Goal: Task Accomplishment & Management: Complete application form

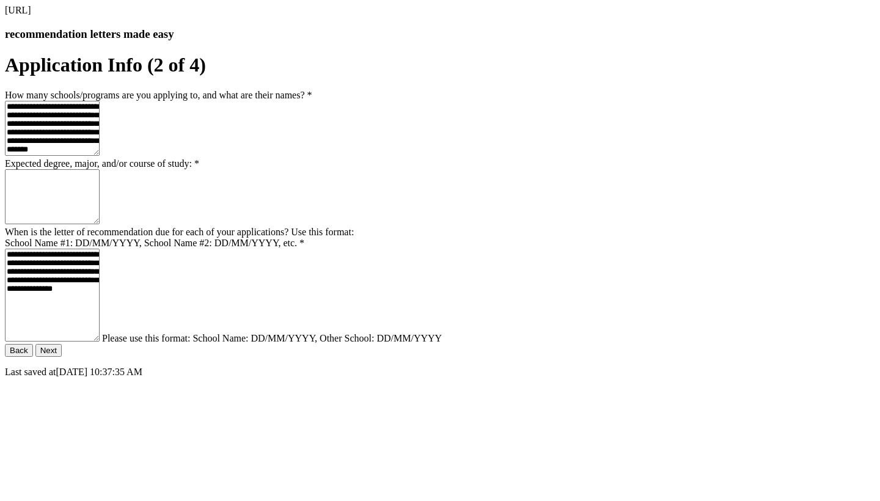
scroll to position [149, 62]
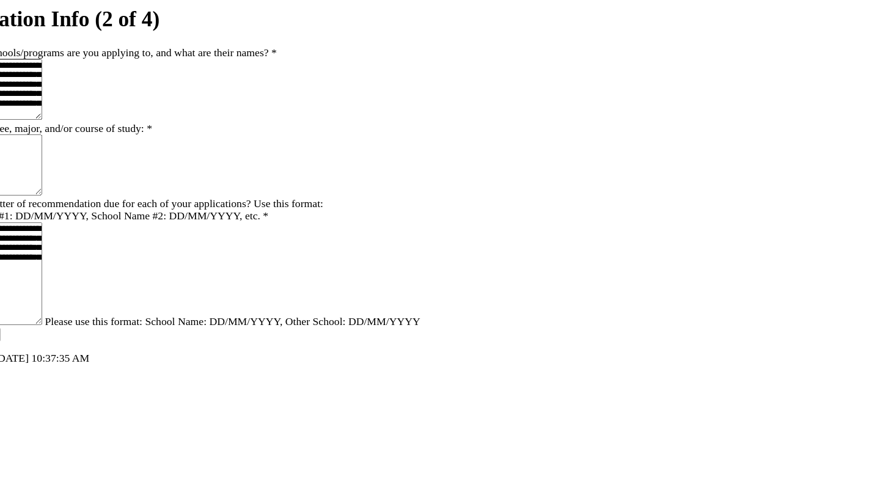
drag, startPoint x: 438, startPoint y: 320, endPoint x: 455, endPoint y: 316, distance: 17.5
click at [100, 317] on textarea "**********" at bounding box center [52, 295] width 95 height 93
click at [100, 316] on textarea "**********" at bounding box center [52, 295] width 95 height 93
drag, startPoint x: 444, startPoint y: 317, endPoint x: 494, endPoint y: 317, distance: 50.7
click at [100, 317] on textarea "**********" at bounding box center [52, 295] width 95 height 93
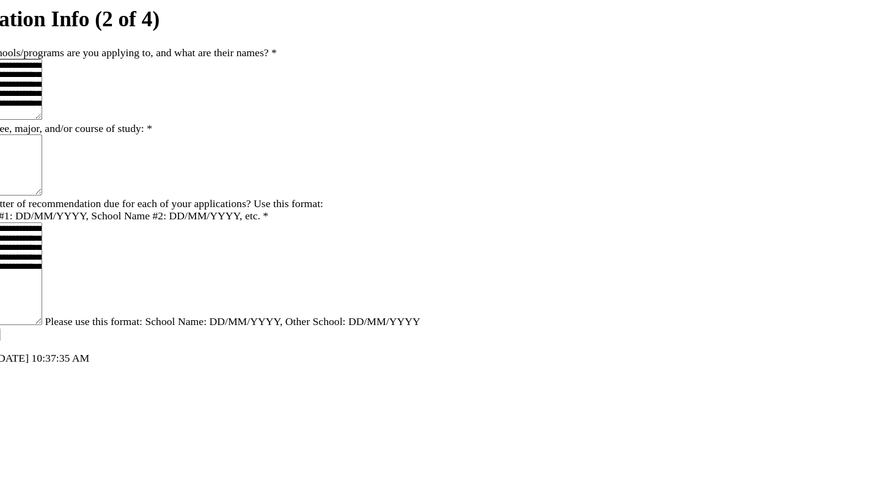
click at [100, 334] on textarea "**********" at bounding box center [52, 295] width 95 height 93
paste textarea "**********"
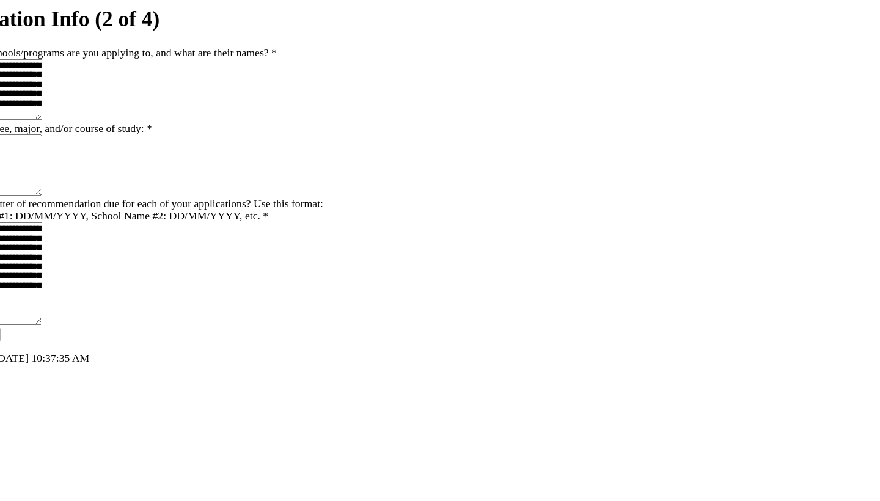
type textarea "**********"
click at [100, 224] on textarea "Expected degree, major, and/or course of study: *" at bounding box center [52, 196] width 95 height 55
type textarea "*"
type textarea "*******"
click at [62, 357] on button "Next" at bounding box center [48, 350] width 26 height 13
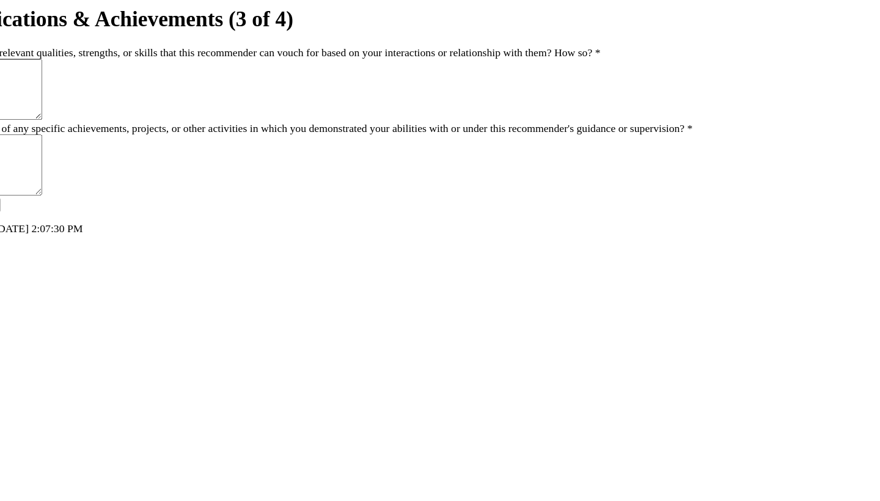
scroll to position [44, 0]
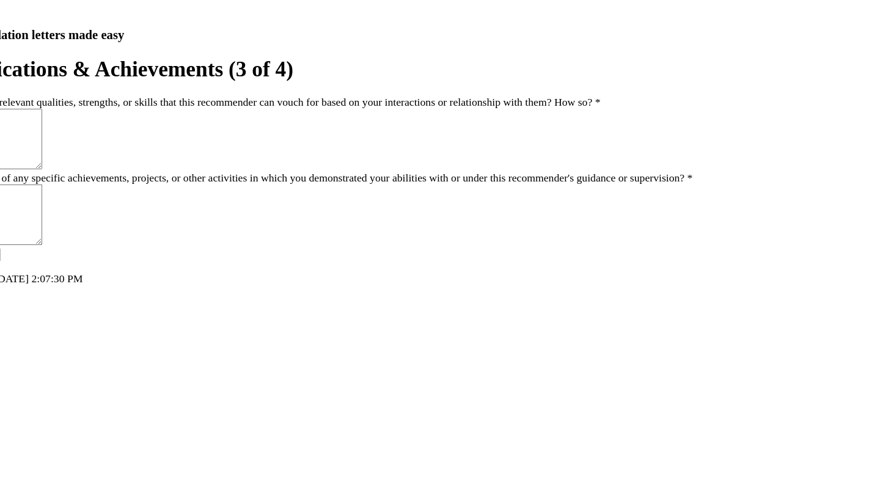
click at [33, 240] on button "Back" at bounding box center [19, 233] width 28 height 13
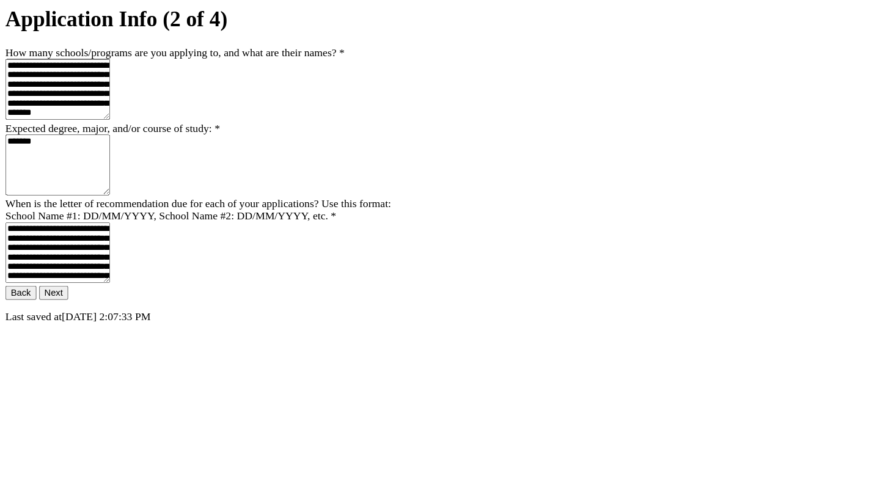
scroll to position [30, 0]
click at [221, 223] on div "**********" at bounding box center [440, 172] width 870 height 335
click at [223, 227] on div "**********" at bounding box center [440, 172] width 870 height 335
click at [100, 224] on textarea "*******" at bounding box center [52, 196] width 95 height 55
type textarea "**********"
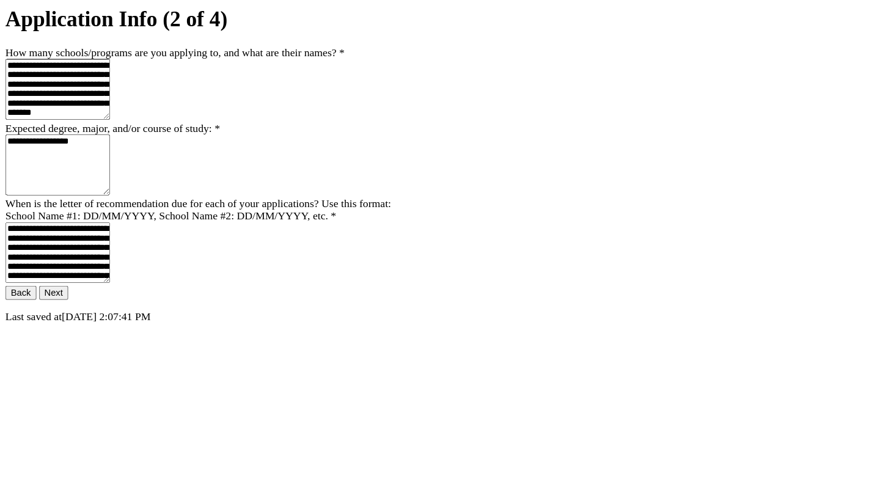
click at [177, 288] on div "**********" at bounding box center [440, 172] width 870 height 335
click at [62, 319] on button "Next" at bounding box center [48, 312] width 26 height 13
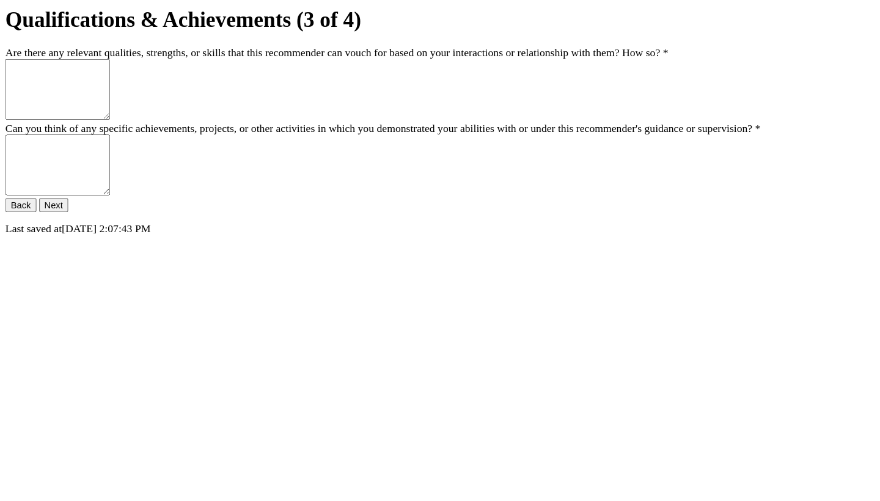
scroll to position [44, 0]
click at [100, 130] on textarea "Are there any relevant qualities, strengths, or skills that this recommender ca…" at bounding box center [52, 128] width 95 height 55
type textarea "**********"
click at [62, 240] on button "Next" at bounding box center [48, 233] width 26 height 13
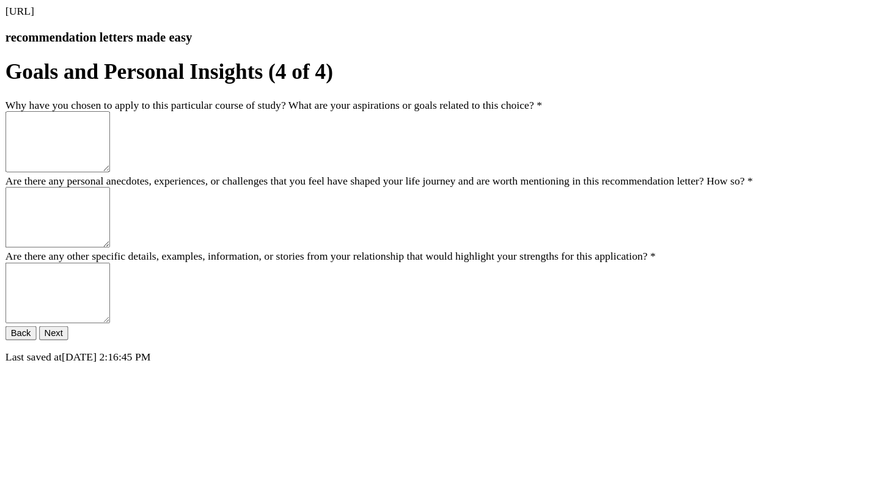
scroll to position [0, 0]
click at [100, 156] on textarea "Why have you chosen to apply to this particular course of study? What are your …" at bounding box center [52, 128] width 95 height 55
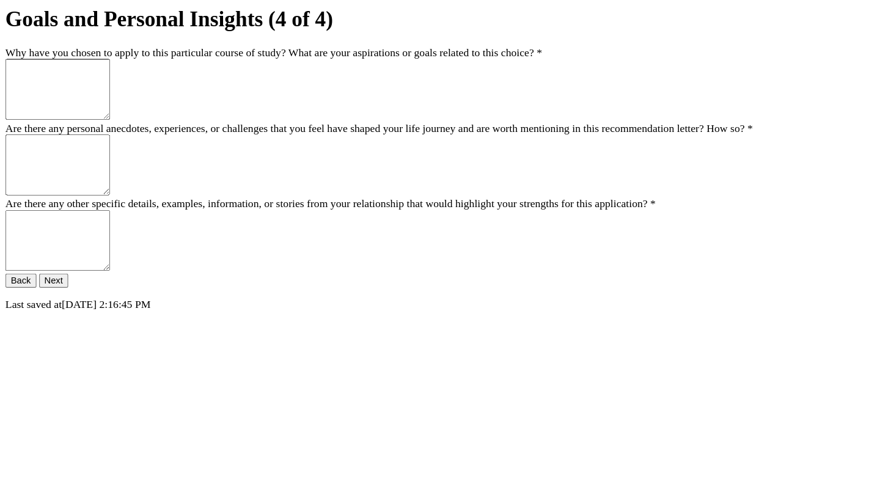
scroll to position [90, 0]
click at [588, 237] on span "*" at bounding box center [590, 232] width 5 height 10
click at [100, 293] on textarea "Are there any other specific details, examples, information, or stories from yo…" at bounding box center [52, 265] width 95 height 55
click at [588, 237] on span "*" at bounding box center [590, 232] width 5 height 10
click at [100, 293] on textarea "Are there any other specific details, examples, information, or stories from yo…" at bounding box center [52, 265] width 95 height 55
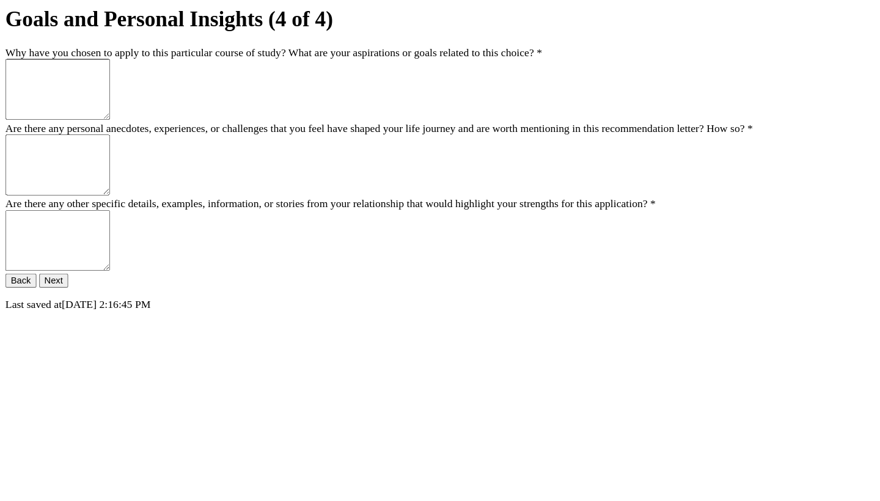
click at [588, 237] on span "*" at bounding box center [590, 232] width 5 height 10
click at [100, 293] on textarea "Are there any other specific details, examples, information, or stories from yo…" at bounding box center [52, 265] width 95 height 55
type textarea "**********"
click at [100, 118] on textarea "Why have you chosen to apply to this particular course of study? What are your …" at bounding box center [52, 128] width 95 height 55
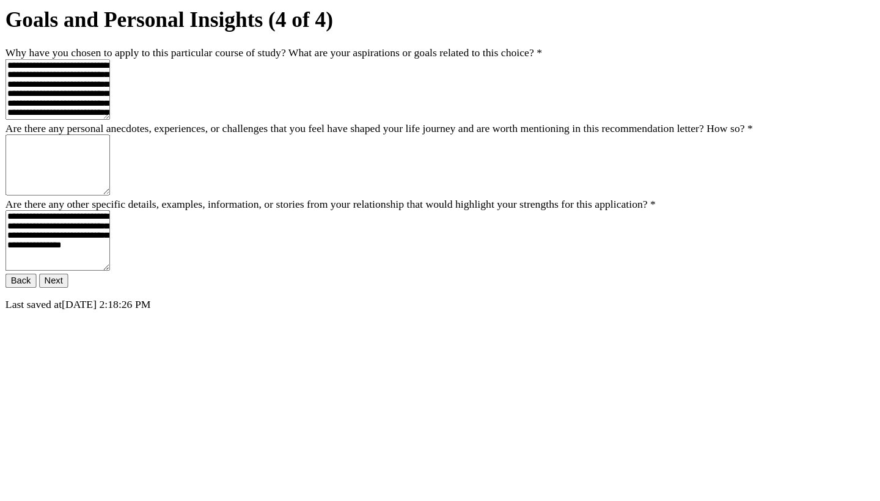
type textarea "**********"
click at [62, 308] on button "Next" at bounding box center [48, 301] width 26 height 13
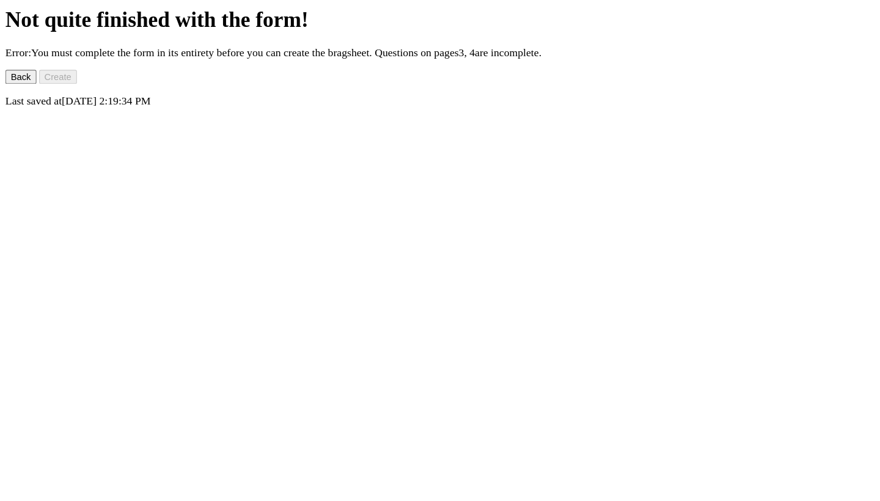
scroll to position [6, 0]
click at [33, 123] on button "Back" at bounding box center [19, 117] width 28 height 13
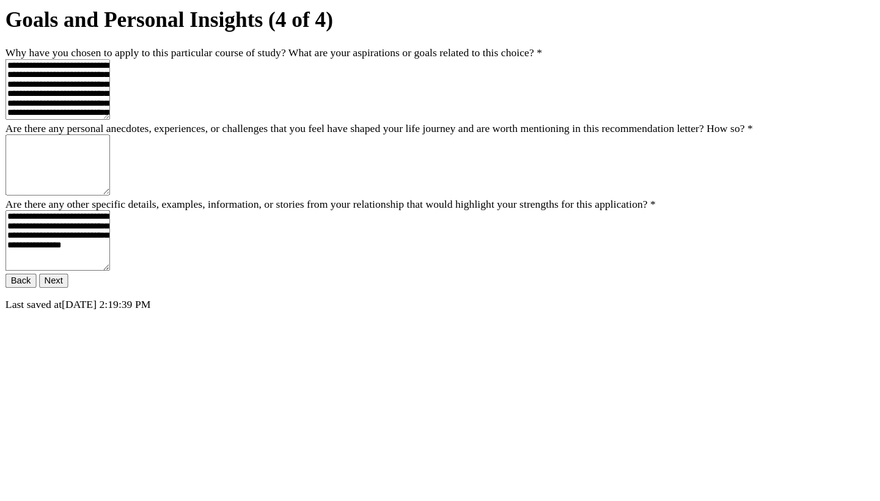
click at [33, 308] on button "Back" at bounding box center [19, 301] width 28 height 13
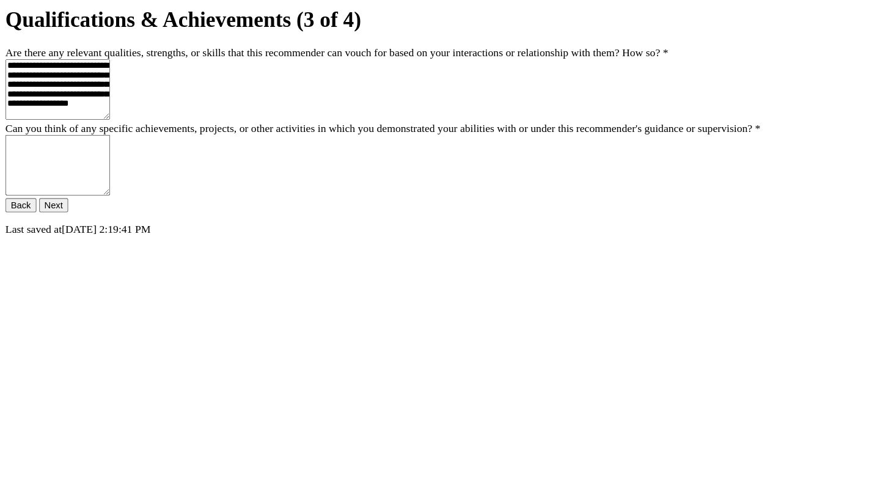
click at [33, 240] on button "Back" at bounding box center [19, 233] width 28 height 13
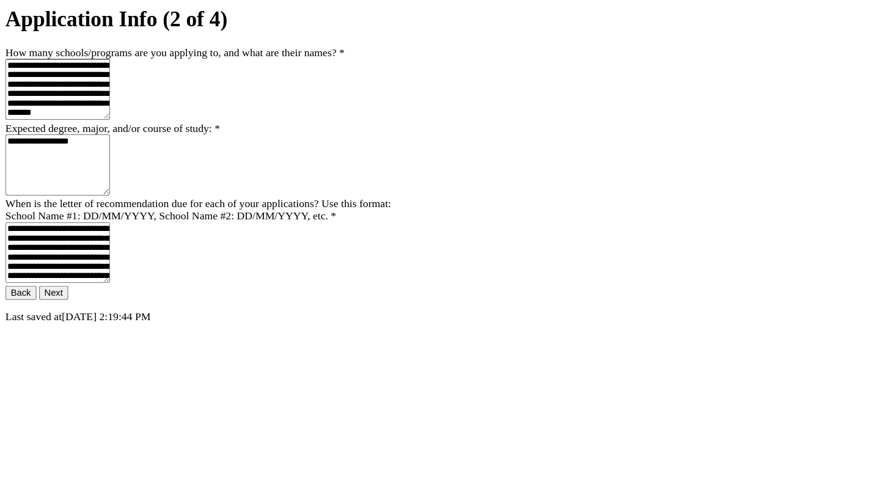
scroll to position [148, 0]
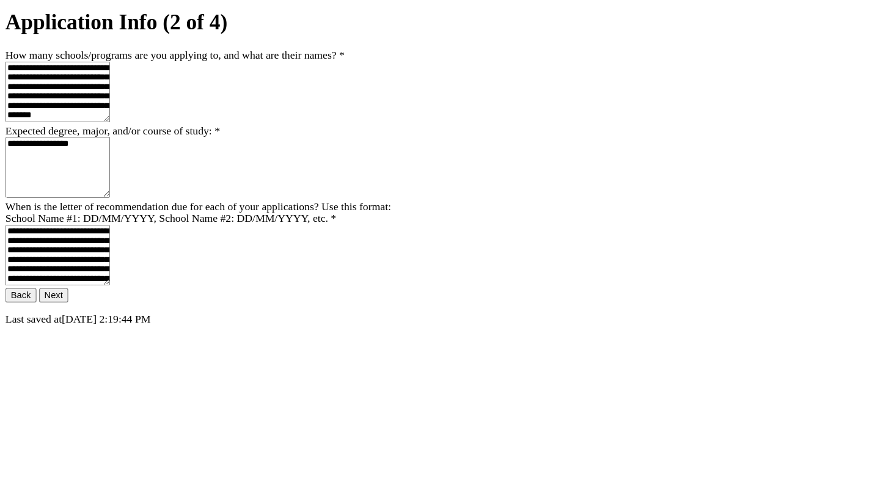
click at [369, 339] on form "**********" at bounding box center [440, 196] width 870 height 285
click at [33, 319] on button "Back" at bounding box center [19, 312] width 28 height 13
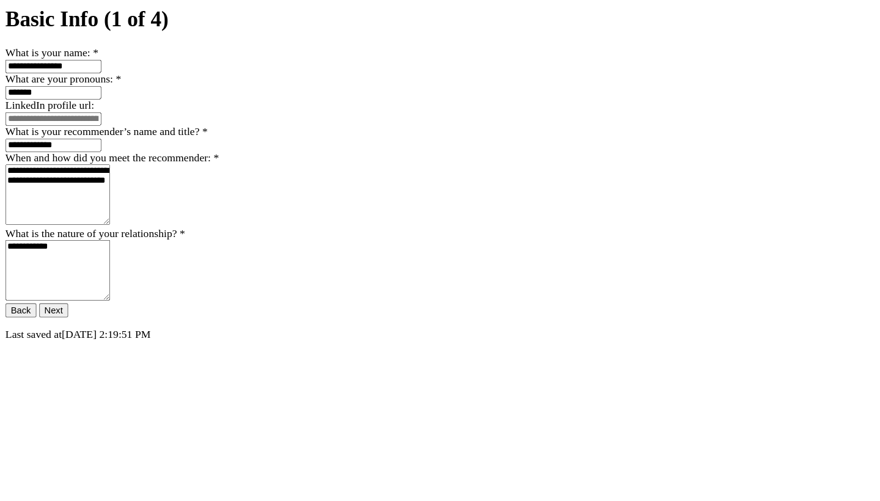
scroll to position [240, 0]
click at [62, 335] on button "Next" at bounding box center [48, 328] width 26 height 13
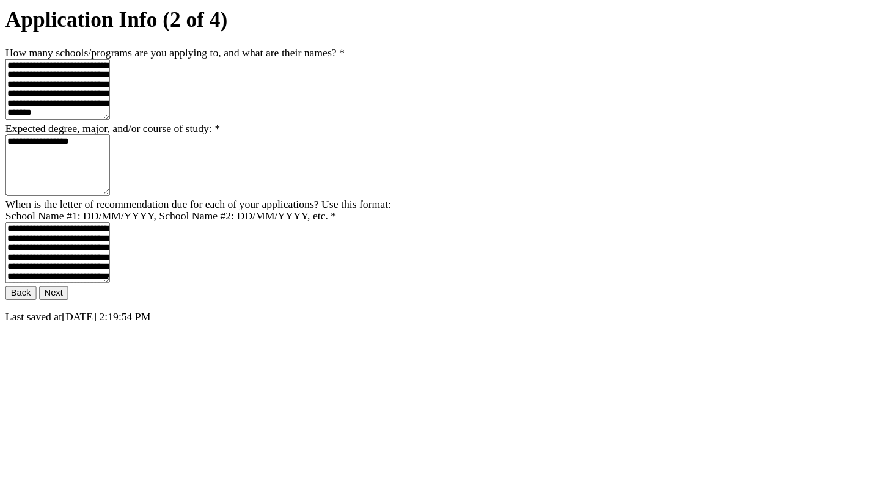
click at [62, 319] on button "Next" at bounding box center [48, 312] width 26 height 13
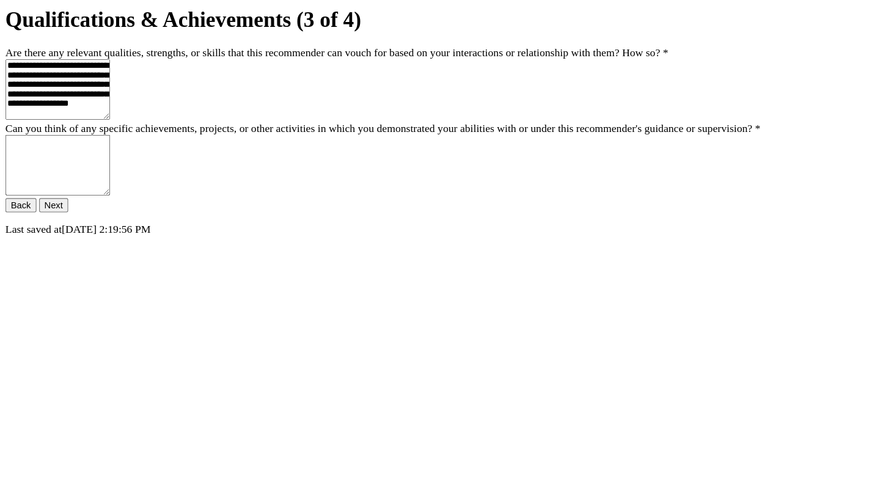
click at [100, 224] on textarea "Can you think of any specific achievements, projects, or other activities in wh…" at bounding box center [52, 196] width 95 height 55
type textarea "***"
click at [62, 240] on button "Next" at bounding box center [48, 233] width 26 height 13
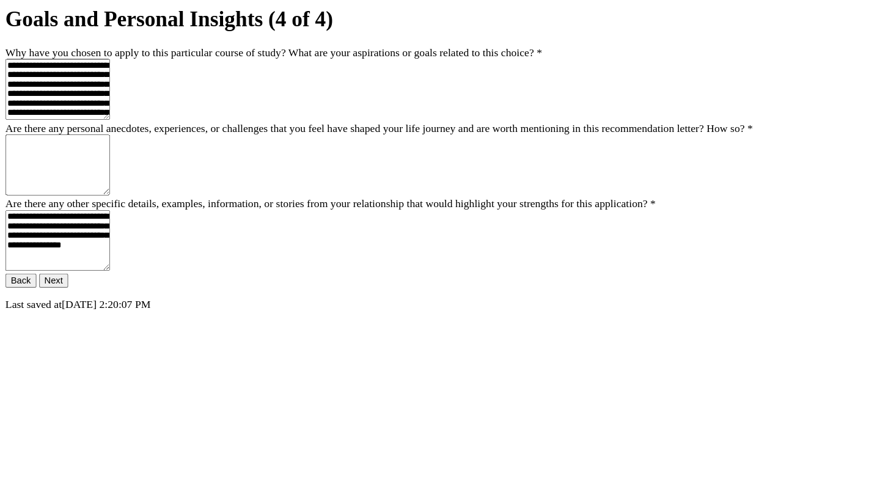
scroll to position [60, 0]
click at [100, 224] on textarea "Are there any personal anecdotes, experiences, or challenges that you feel have…" at bounding box center [52, 196] width 95 height 55
type textarea "***"
click at [62, 308] on button "Next" at bounding box center [48, 301] width 26 height 13
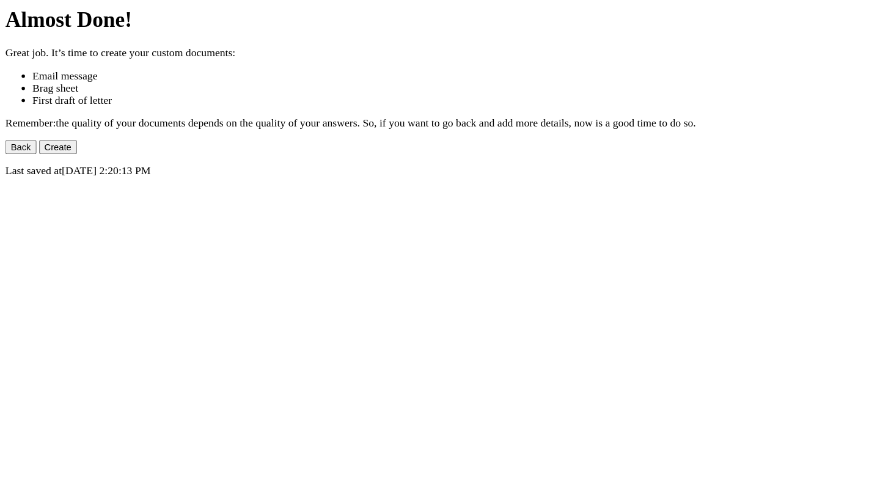
scroll to position [6, 0]
click at [33, 187] on button "Back" at bounding box center [19, 180] width 28 height 13
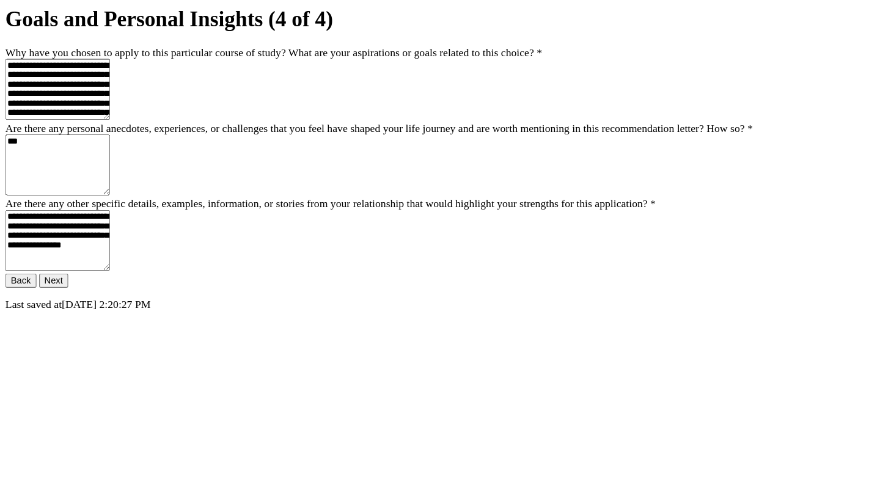
scroll to position [177, 0]
click at [506, 328] on form "**********" at bounding box center [440, 191] width 870 height 274
click at [62, 308] on button "Next" at bounding box center [48, 301] width 26 height 13
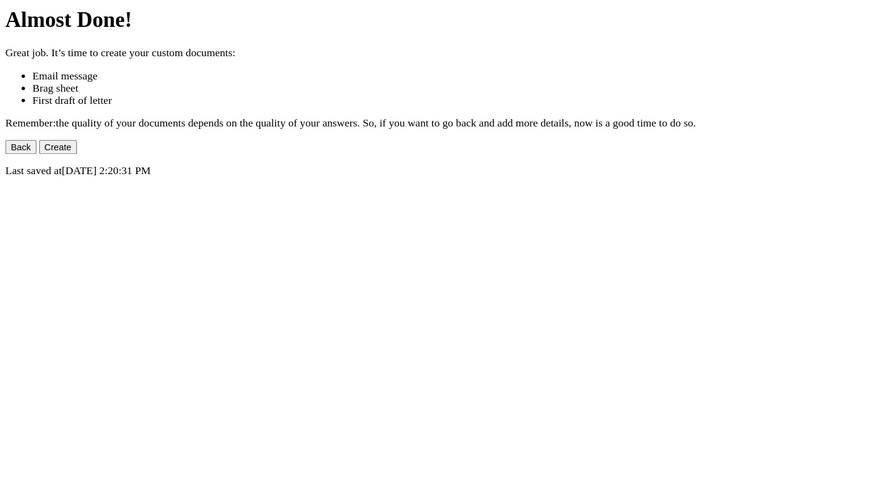
scroll to position [6, 0]
click at [70, 187] on button "Create" at bounding box center [52, 180] width 34 height 13
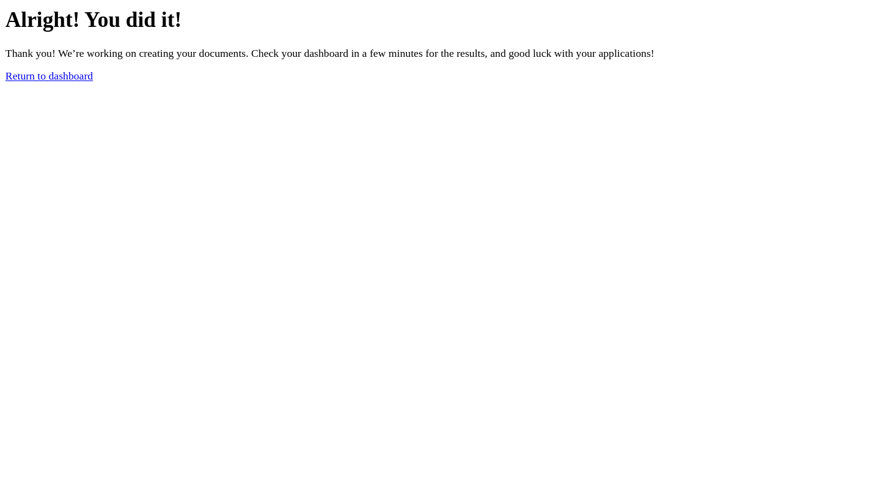
click at [389, 122] on div "Return to dashboard" at bounding box center [440, 116] width 870 height 11
click at [84, 121] on link "Return to dashboard" at bounding box center [44, 116] width 79 height 10
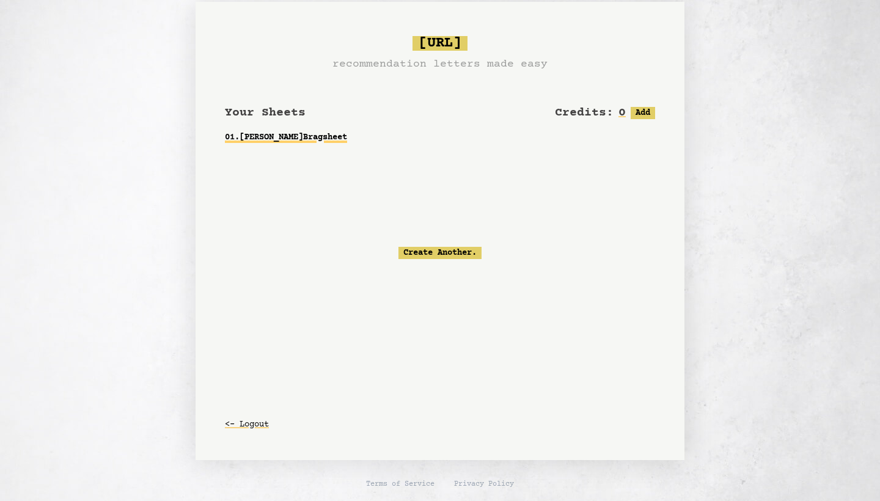
click at [353, 136] on link "01 . Mrs. Woodcock Bragsheet" at bounding box center [440, 137] width 430 height 22
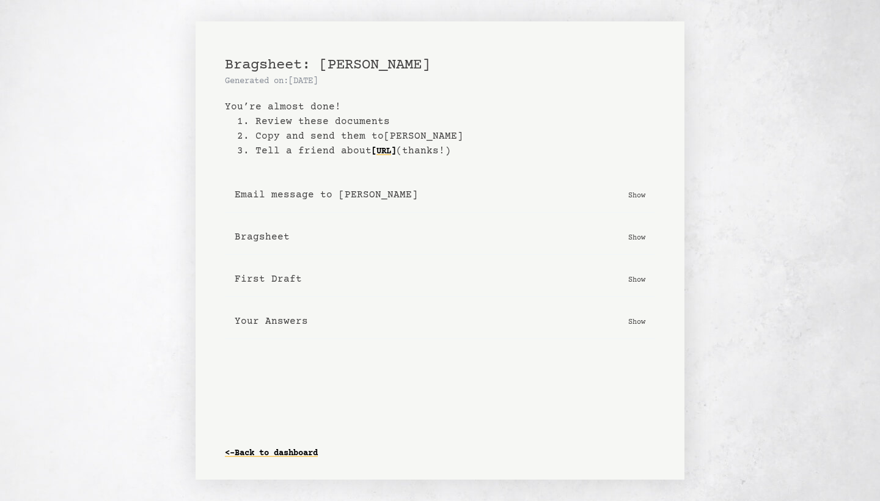
click at [635, 189] on p "Show" at bounding box center [636, 195] width 17 height 12
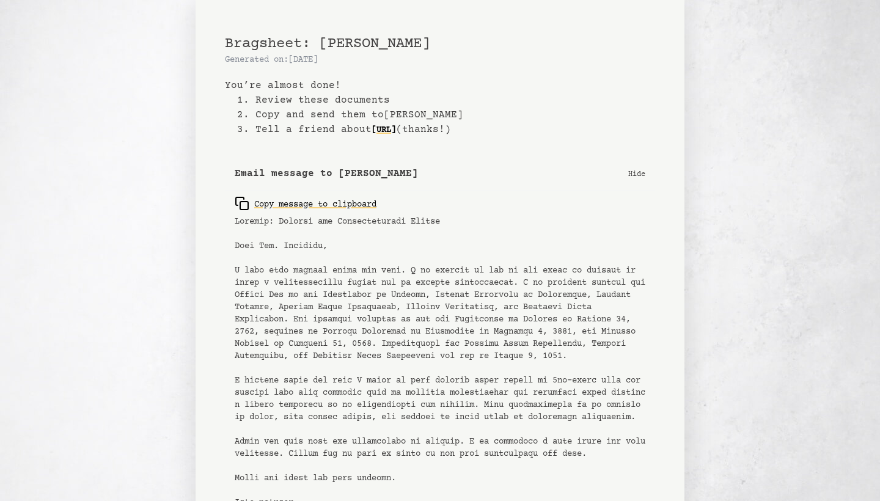
click at [638, 175] on p "Hide" at bounding box center [636, 173] width 17 height 12
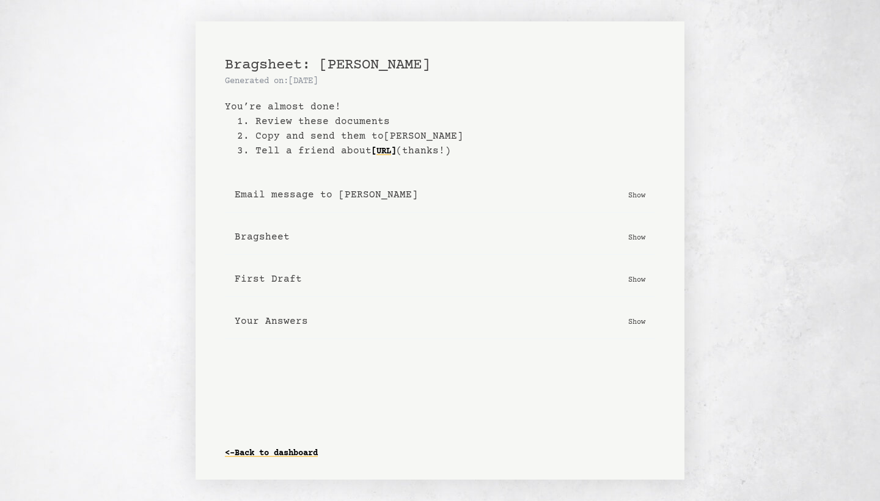
click at [630, 193] on p "Show" at bounding box center [636, 195] width 17 height 12
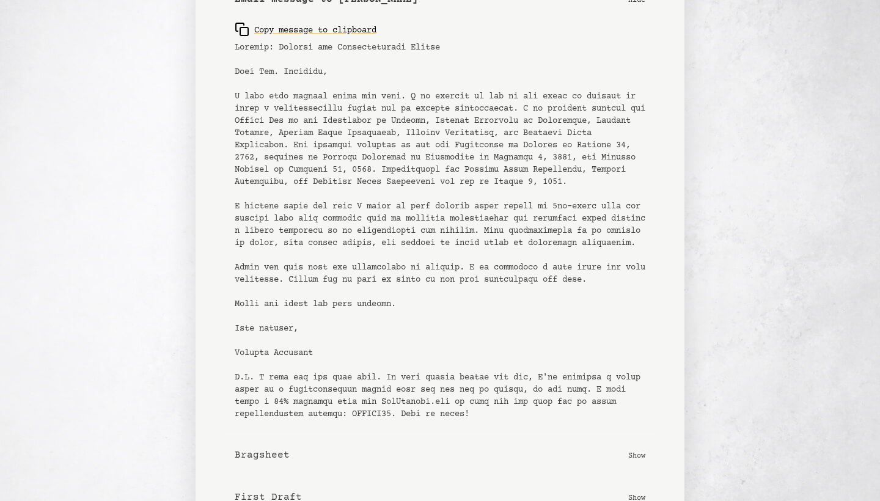
scroll to position [169, 0]
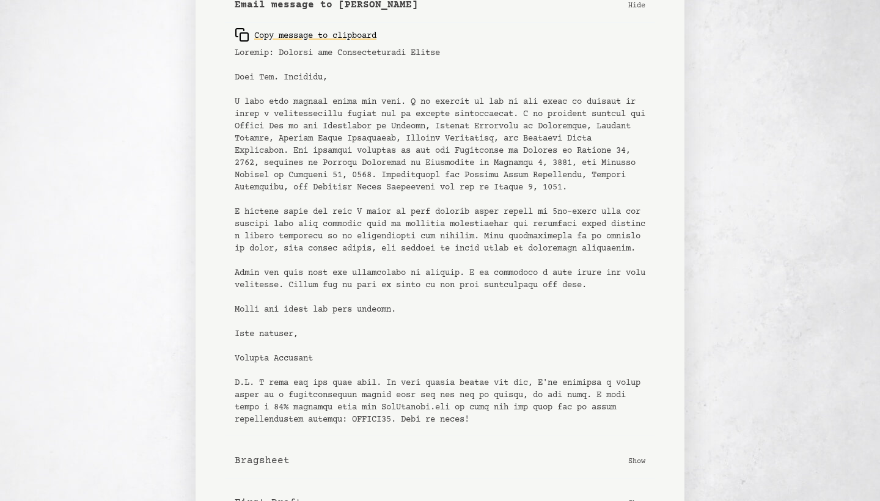
click at [381, 261] on pre at bounding box center [440, 236] width 411 height 379
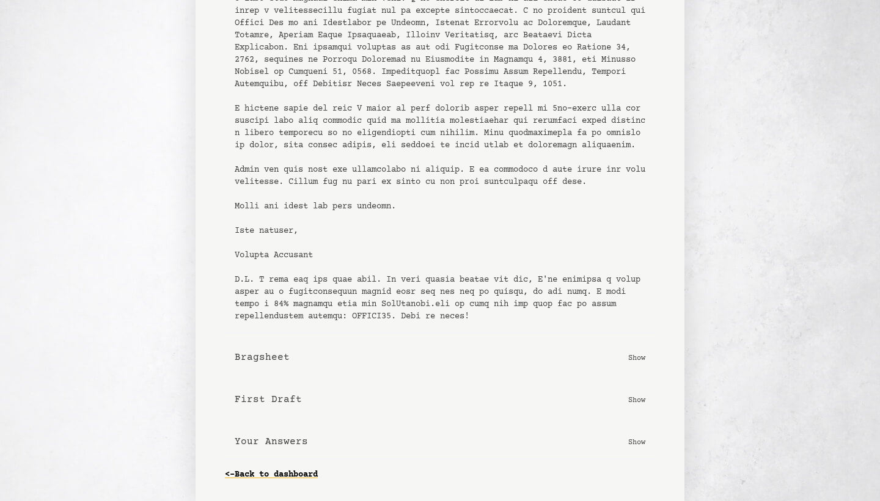
scroll to position [296, 0]
click at [628, 359] on p "Show" at bounding box center [636, 357] width 17 height 12
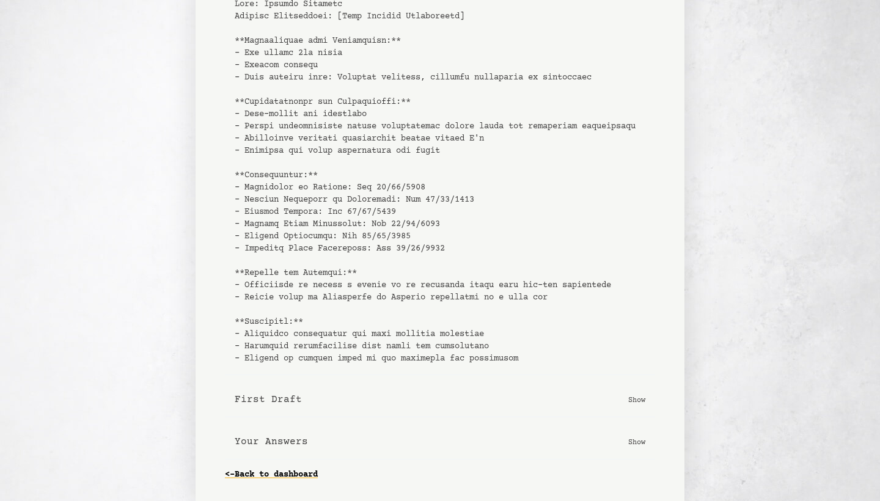
scroll to position [710, 0]
click at [638, 401] on p "Show" at bounding box center [636, 400] width 17 height 12
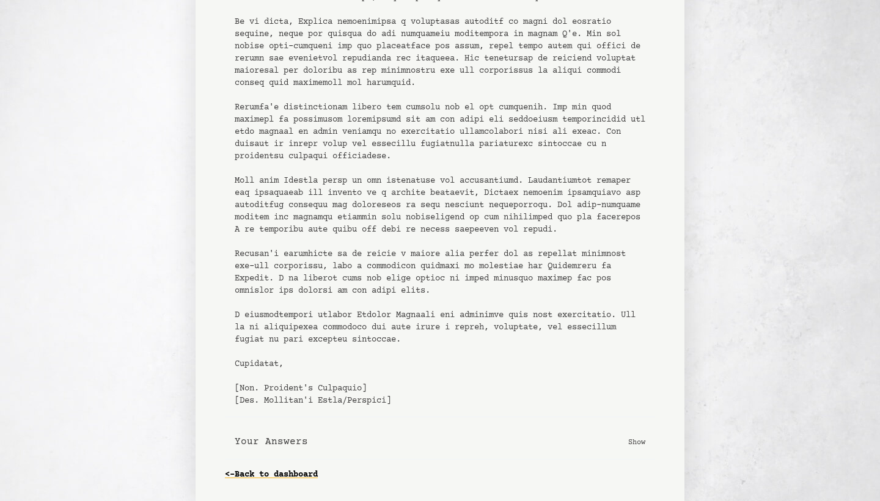
scroll to position [1246, 0]
click at [640, 442] on p "Show" at bounding box center [636, 442] width 17 height 12
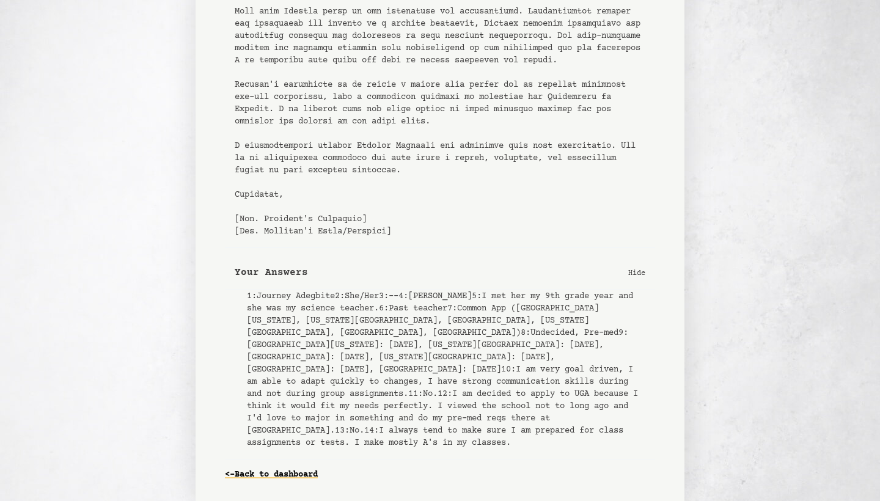
scroll to position [1721, 0]
click at [255, 480] on link "<- Back to dashboard" at bounding box center [271, 475] width 93 height 20
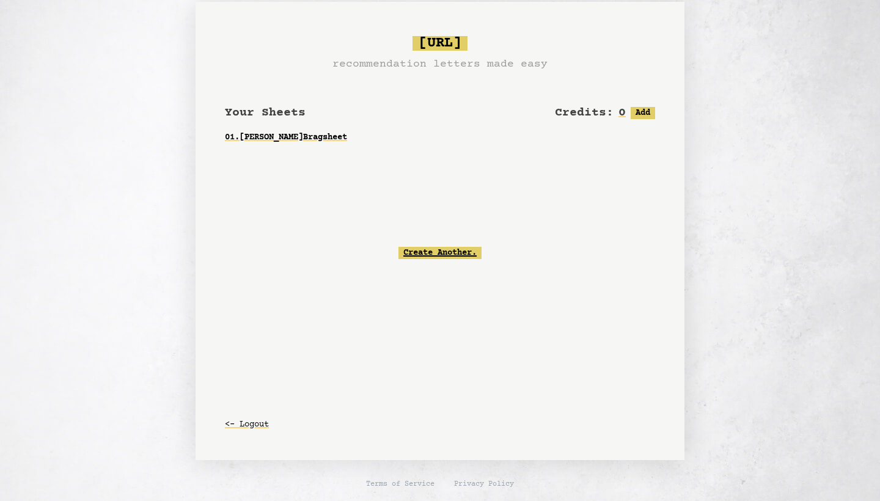
click at [449, 255] on link "Create Another." at bounding box center [439, 253] width 83 height 12
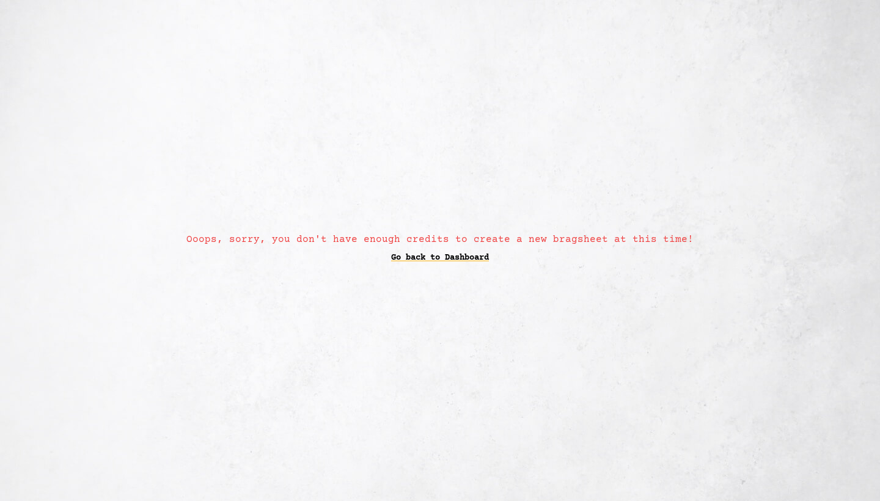
click at [449, 255] on link "Go back to Dashboard" at bounding box center [440, 258] width 98 height 22
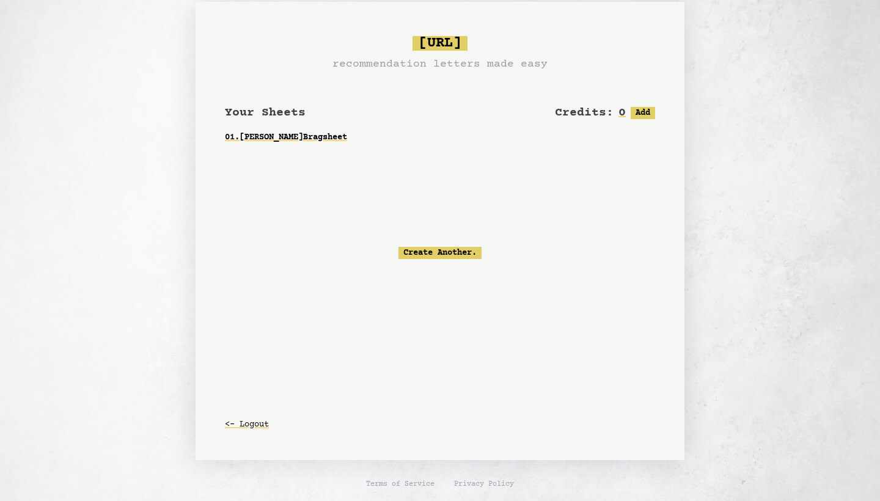
click at [643, 106] on div "Credits: 0 Free: 0, Paid: 0 Add" at bounding box center [605, 112] width 100 height 17
click at [643, 112] on button "Add" at bounding box center [643, 113] width 24 height 12
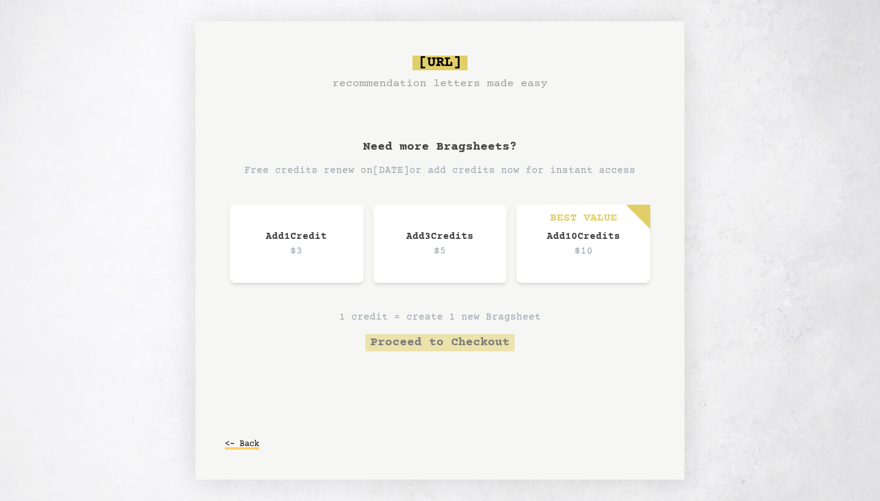
click at [247, 441] on button "<- Back" at bounding box center [242, 444] width 34 height 22
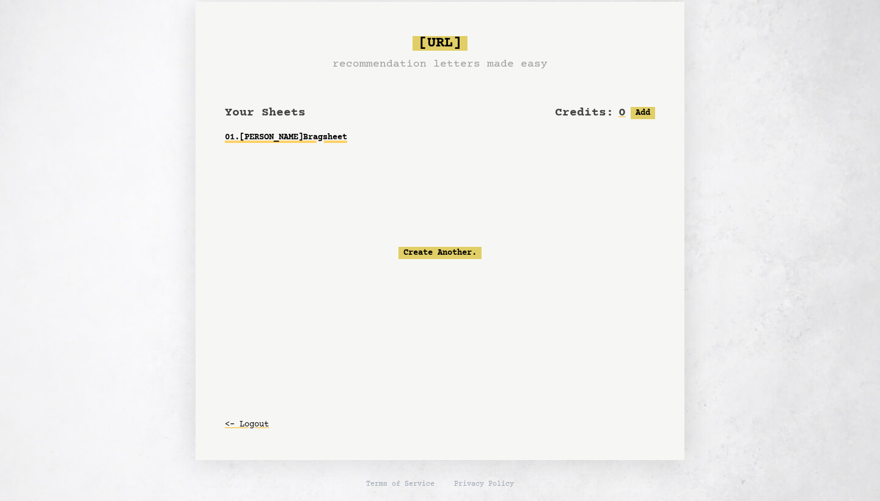
click at [318, 134] on link "01 . [PERSON_NAME] Bragsheet" at bounding box center [440, 137] width 430 height 22
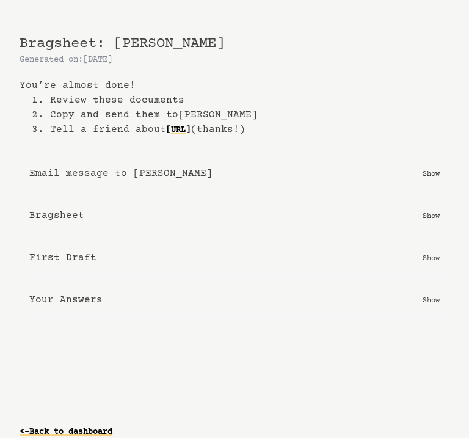
click at [174, 202] on button "Bragsheet Show" at bounding box center [235, 216] width 430 height 35
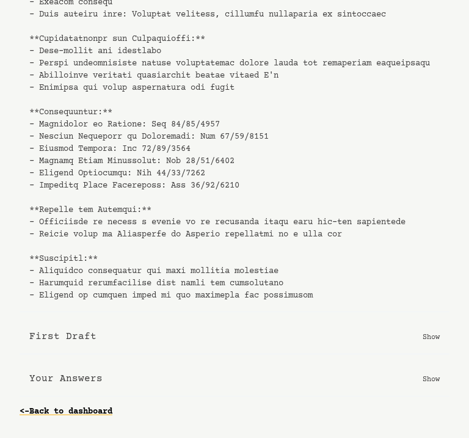
scroll to position [335, 0]
click at [173, 346] on button "First Draft Show" at bounding box center [235, 337] width 430 height 35
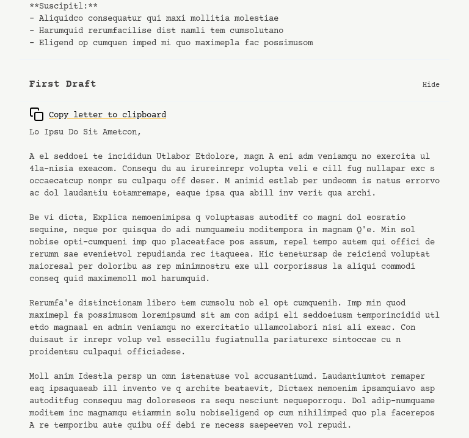
scroll to position [574, 0]
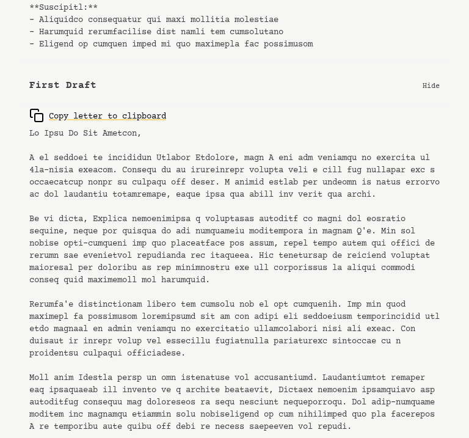
click at [439, 92] on p "Hide" at bounding box center [431, 85] width 17 height 12
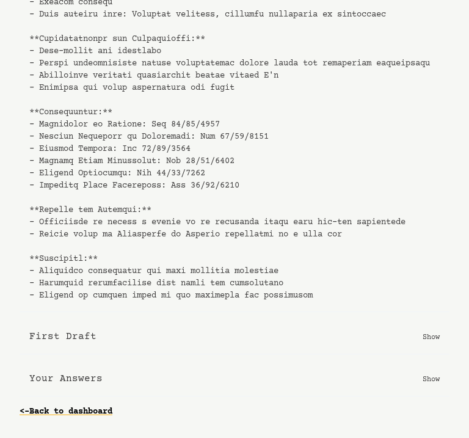
scroll to position [335, 0]
click at [244, 381] on button "Your Answers Show" at bounding box center [235, 379] width 430 height 35
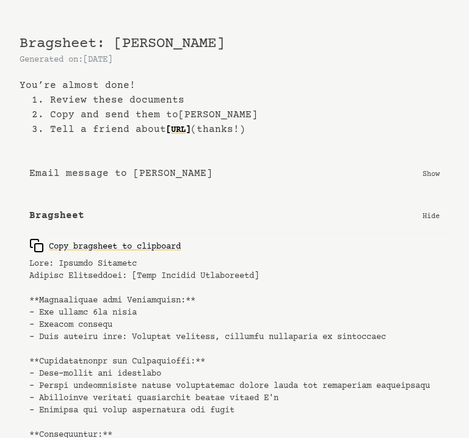
scroll to position [0, 0]
click at [274, 172] on button "Email message to [PERSON_NAME] Show" at bounding box center [235, 173] width 430 height 35
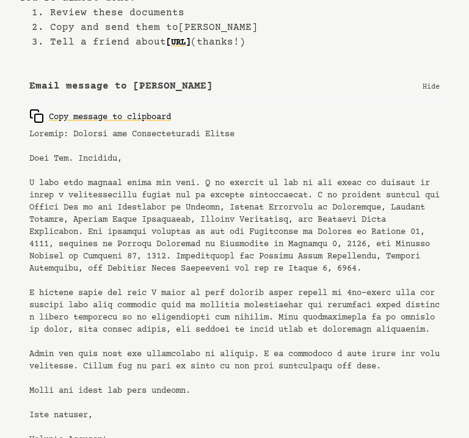
scroll to position [125, 0]
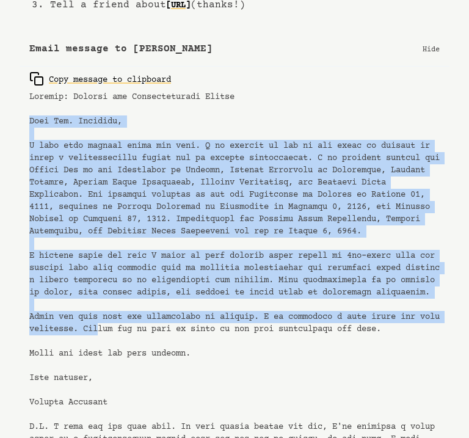
drag, startPoint x: 29, startPoint y: 122, endPoint x: 124, endPoint y: 353, distance: 250.2
click at [124, 353] on pre at bounding box center [234, 280] width 411 height 379
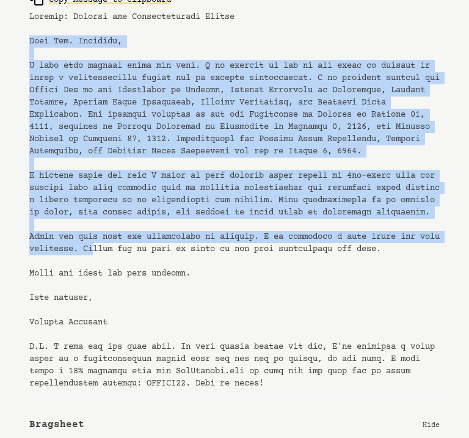
scroll to position [208, 0]
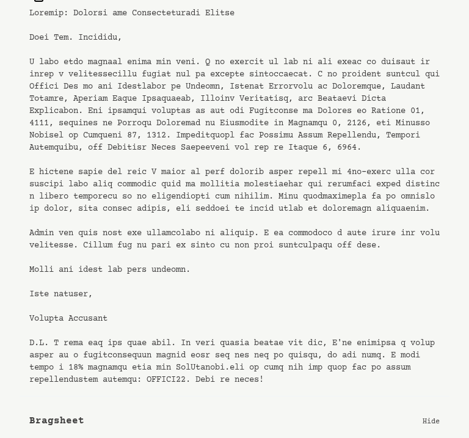
click at [125, 353] on pre at bounding box center [234, 196] width 411 height 379
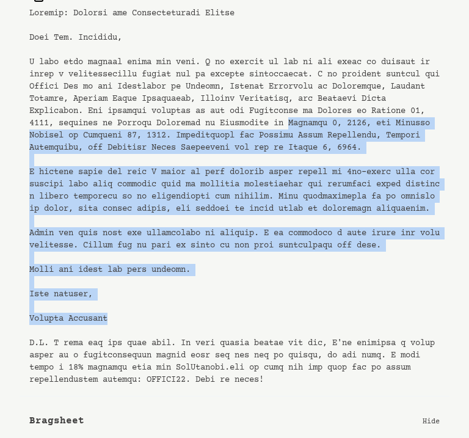
drag, startPoint x: 120, startPoint y: 343, endPoint x: 7, endPoint y: 136, distance: 235.2
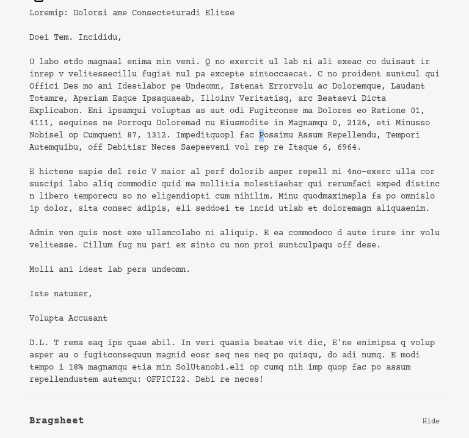
click at [32, 142] on pre at bounding box center [234, 196] width 411 height 379
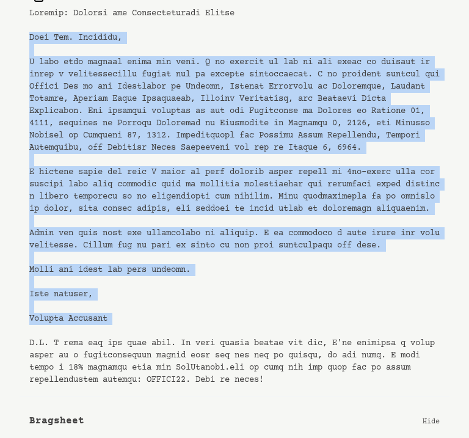
drag, startPoint x: 27, startPoint y: 32, endPoint x: 153, endPoint y: 350, distance: 341.8
click at [153, 350] on div "Copy message to clipboard" at bounding box center [235, 189] width 430 height 413
copy pre "Dear [PERSON_NAME], I hope this message finds you well. I am writing to ask if …"
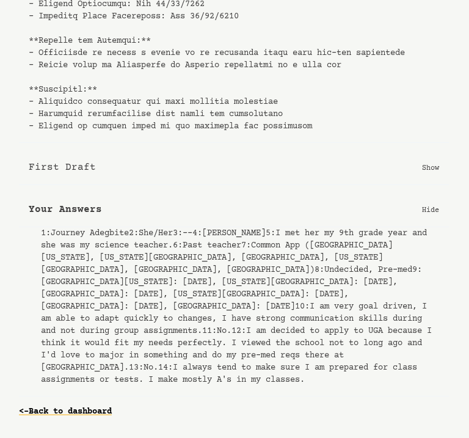
scroll to position [934, 1]
click at [427, 181] on button "First Draft Show" at bounding box center [234, 167] width 430 height 35
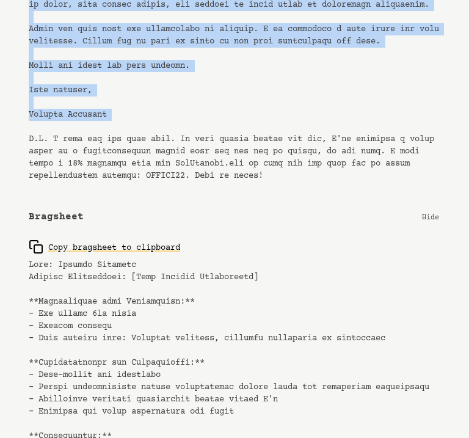
scroll to position [413, 1]
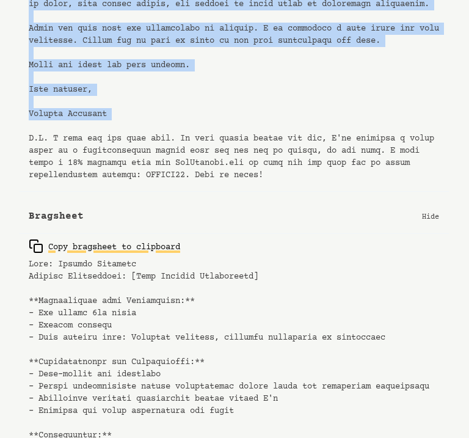
click at [167, 254] on div "Copy bragsheet to clipboard" at bounding box center [105, 246] width 152 height 15
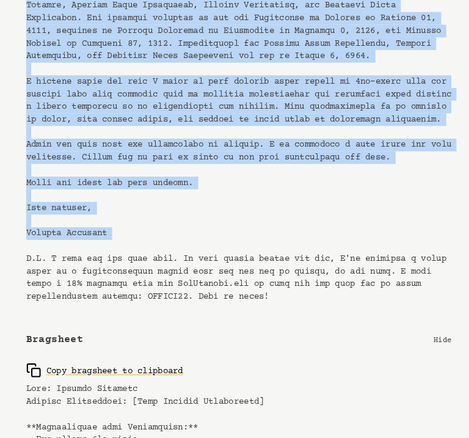
scroll to position [298, 0]
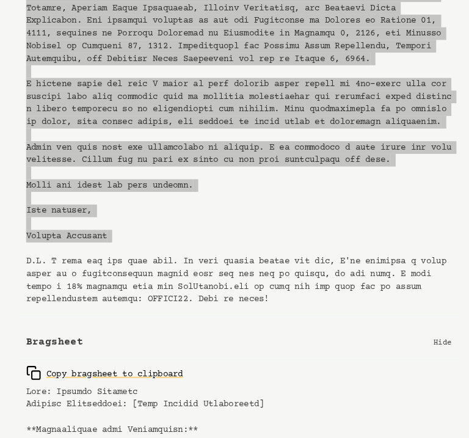
drag, startPoint x: 453, startPoint y: 307, endPoint x: 171, endPoint y: 194, distance: 303.8
click at [171, 194] on pre at bounding box center [234, 107] width 411 height 379
drag, startPoint x: 447, startPoint y: 265, endPoint x: 231, endPoint y: 231, distance: 219.0
click at [231, 231] on pre at bounding box center [234, 107] width 411 height 379
drag, startPoint x: 406, startPoint y: 17, endPoint x: 62, endPoint y: 229, distance: 404.1
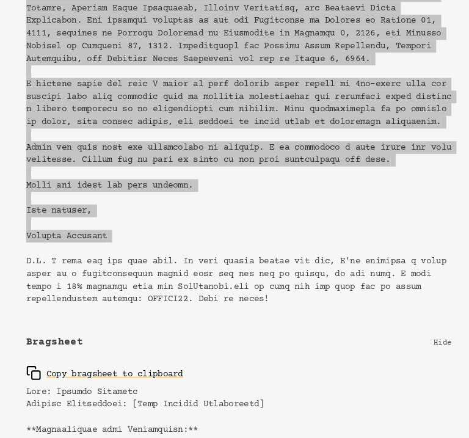
click at [62, 229] on pre at bounding box center [234, 107] width 411 height 379
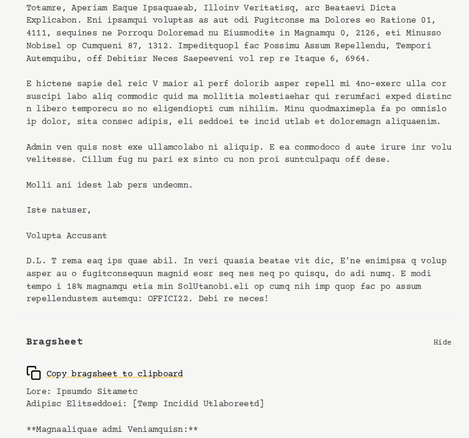
click at [118, 285] on pre at bounding box center [234, 107] width 411 height 379
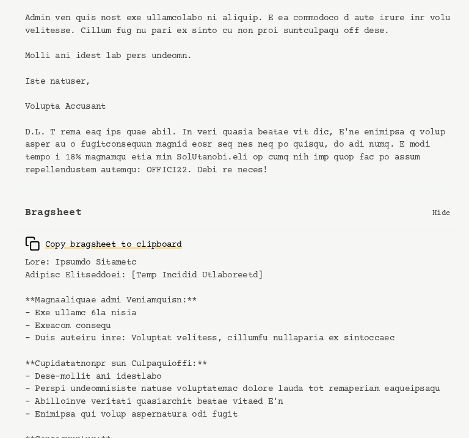
scroll to position [484, 0]
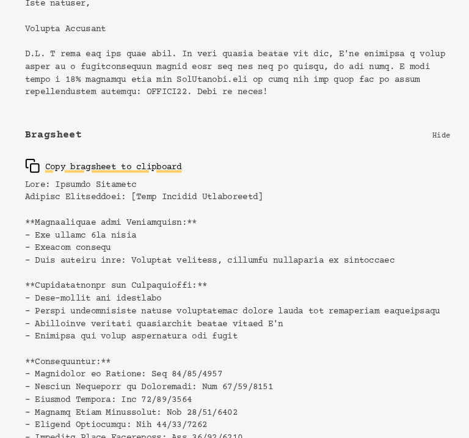
click at [125, 183] on div "Copy bragsheet to clipboard" at bounding box center [105, 175] width 152 height 15
